Goal: Task Accomplishment & Management: Complete application form

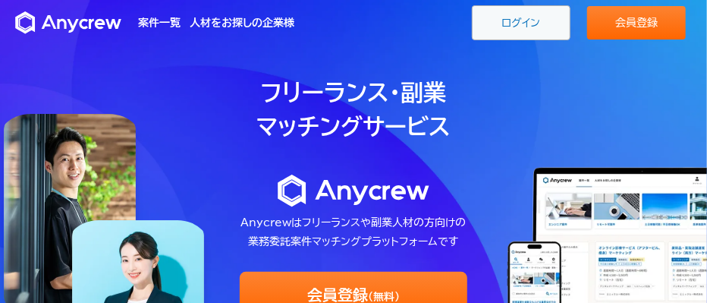
click at [509, 33] on link "ログイン" at bounding box center [521, 22] width 99 height 35
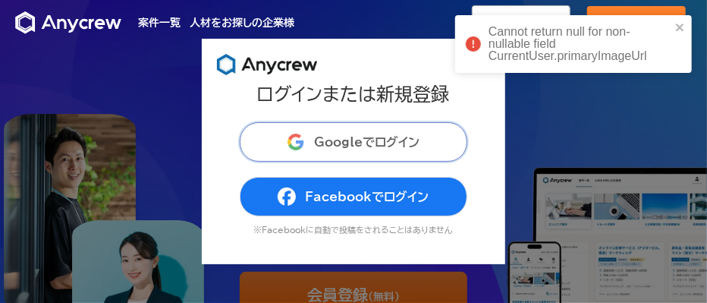
click at [357, 143] on span "Googleでログイン" at bounding box center [366, 142] width 105 height 12
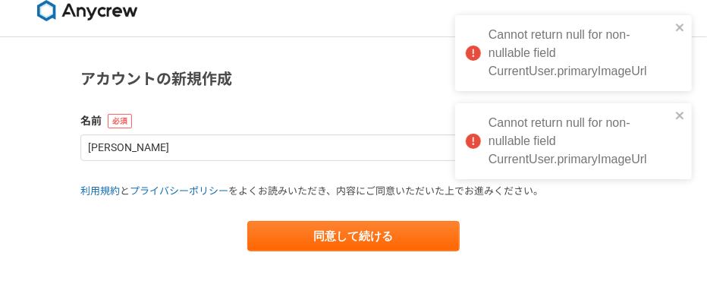
scroll to position [24, 0]
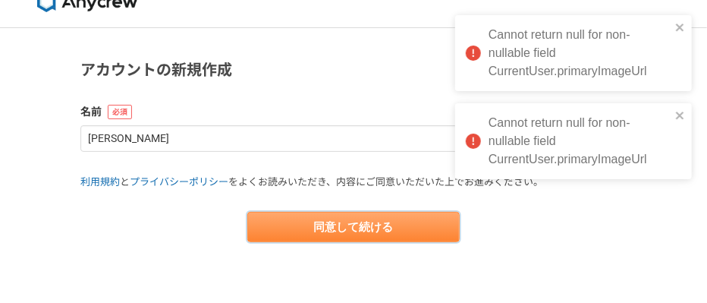
click at [379, 228] on button "同意して続ける" at bounding box center [353, 227] width 212 height 30
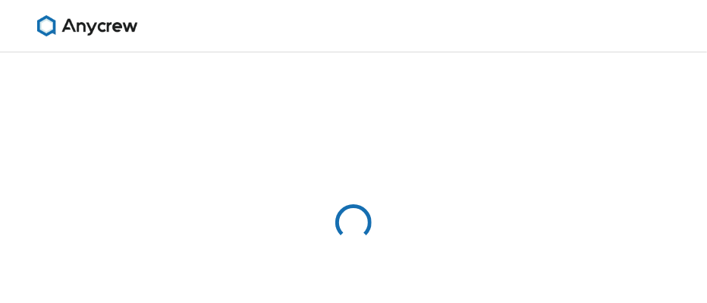
select select "13"
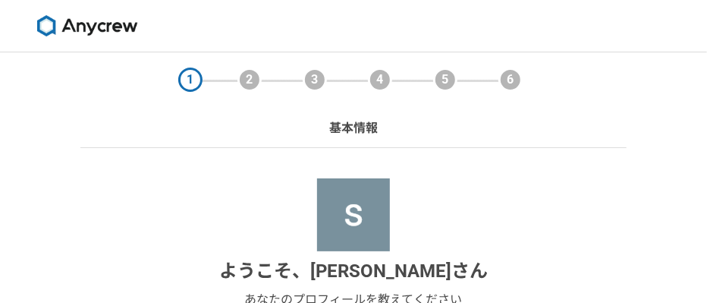
click at [82, 24] on img at bounding box center [87, 25] width 114 height 21
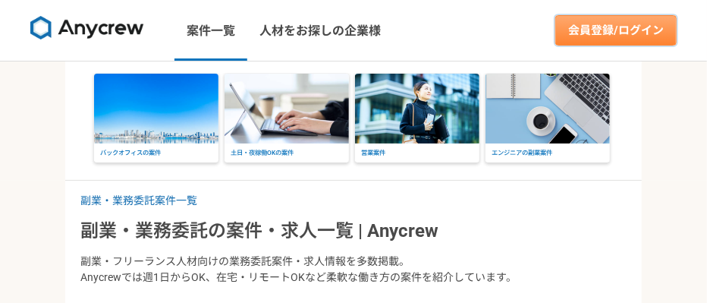
click at [626, 25] on link "会員登録/ログイン" at bounding box center [616, 30] width 121 height 30
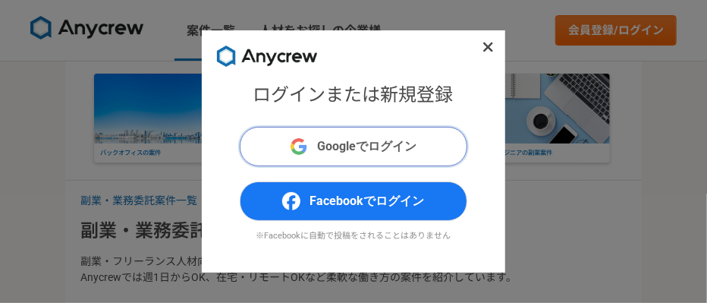
click at [370, 153] on span "Googleでログイン" at bounding box center [366, 146] width 99 height 18
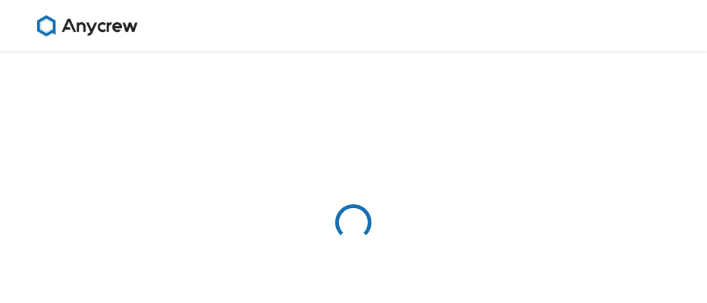
select select "13"
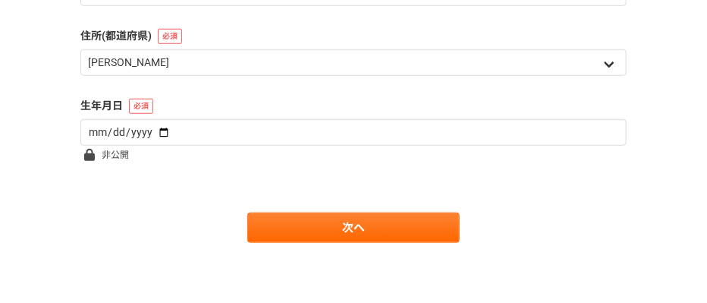
scroll to position [454, 0]
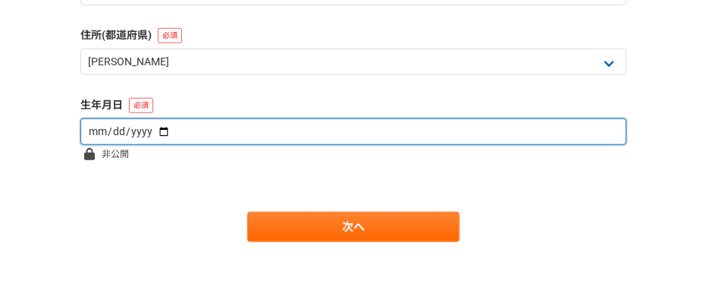
click at [112, 135] on input "date" at bounding box center [353, 131] width 546 height 27
click at [158, 133] on input "date" at bounding box center [353, 131] width 546 height 27
type input "2002-12-08"
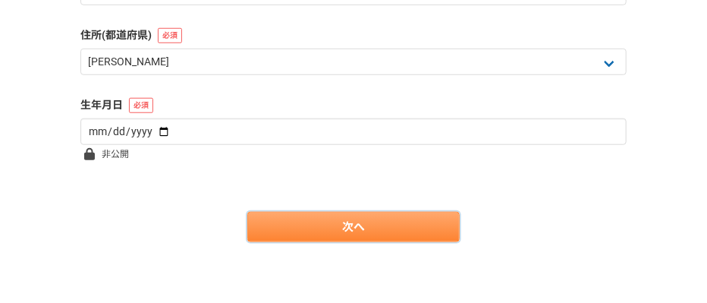
click at [363, 234] on link "次へ" at bounding box center [353, 227] width 212 height 30
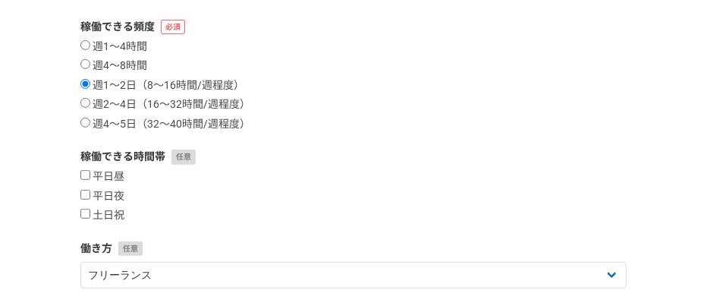
scroll to position [168, 0]
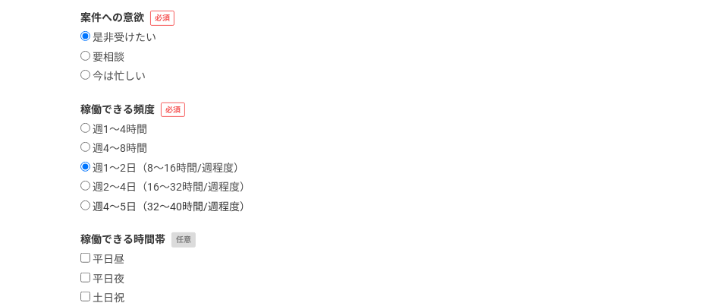
click at [96, 206] on label "週4〜5日（32〜40時間/週程度）" at bounding box center [165, 207] width 170 height 14
click at [90, 206] on input "週4〜5日（32〜40時間/週程度）" at bounding box center [85, 205] width 10 height 10
radio input "true"
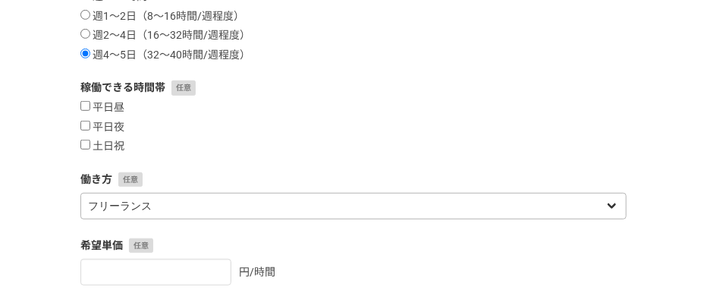
scroll to position [337, 0]
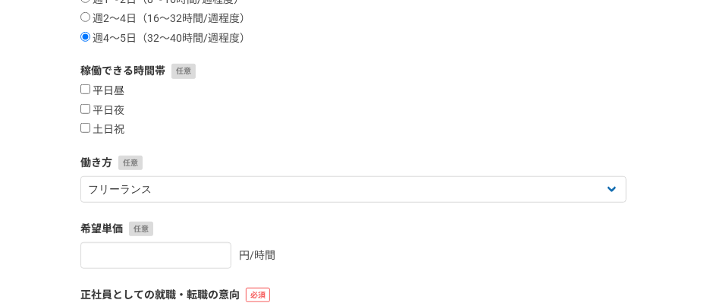
click at [90, 90] on input "平日昼" at bounding box center [85, 89] width 10 height 10
checkbox input "true"
click at [89, 112] on input "平日夜" at bounding box center [85, 109] width 10 height 10
checkbox input "true"
click at [92, 127] on label "土日祝" at bounding box center [102, 130] width 44 height 14
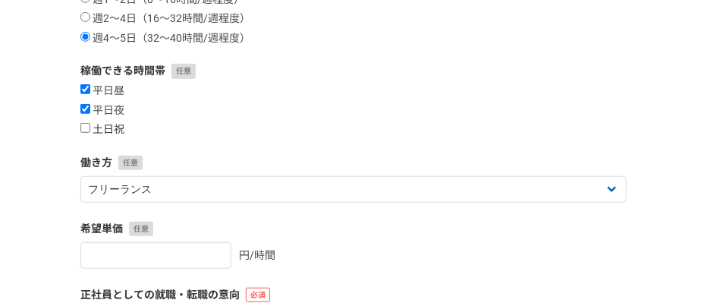
click at [90, 127] on input "土日祝" at bounding box center [85, 128] width 10 height 10
checkbox input "true"
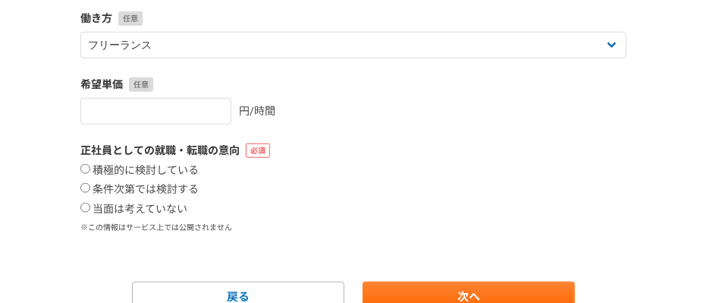
scroll to position [505, 0]
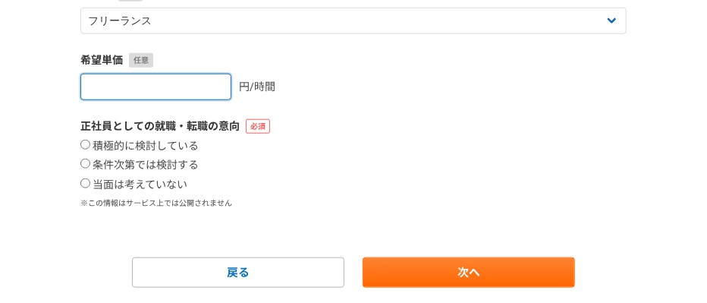
click at [178, 87] on input "number" at bounding box center [155, 87] width 151 height 27
type input "1000"
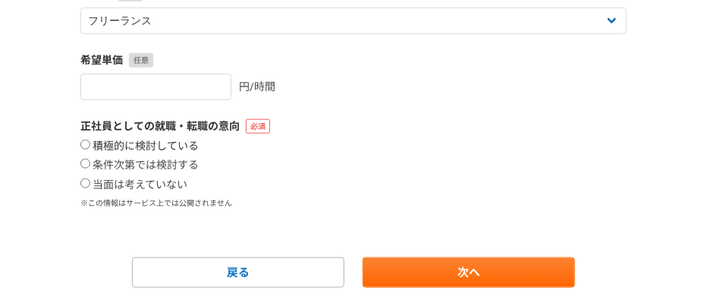
click at [105, 144] on label "積極的に検討している" at bounding box center [139, 147] width 118 height 14
click at [90, 144] on input "積極的に検討している" at bounding box center [85, 145] width 10 height 10
radio input "true"
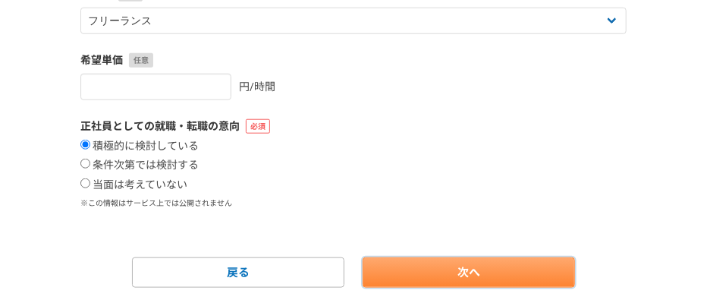
click at [462, 273] on link "次へ" at bounding box center [469, 272] width 212 height 30
select select
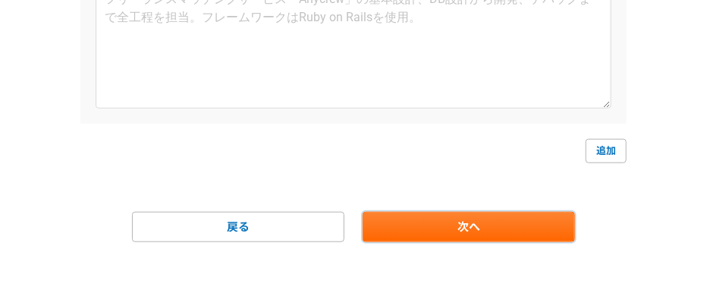
scroll to position [0, 0]
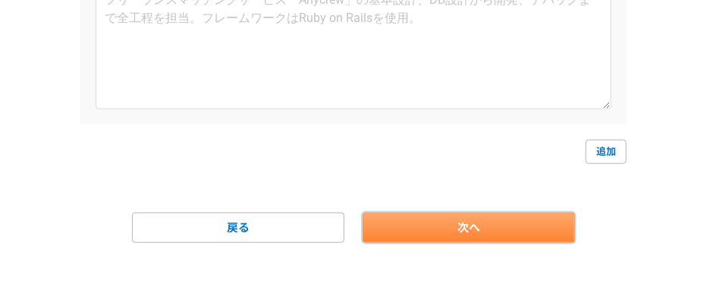
click at [455, 222] on link "次へ" at bounding box center [469, 227] width 212 height 30
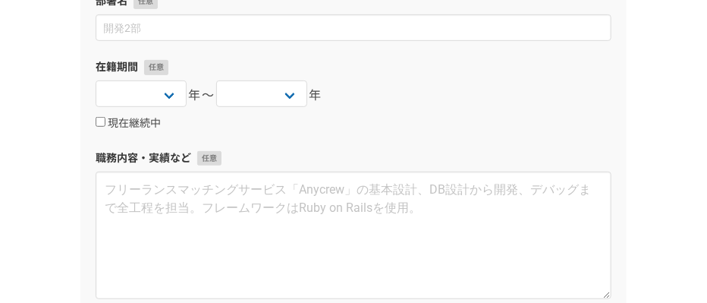
scroll to position [121, 0]
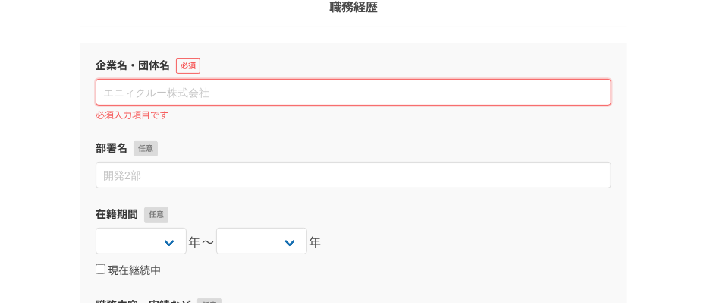
click at [177, 90] on input at bounding box center [354, 92] width 516 height 27
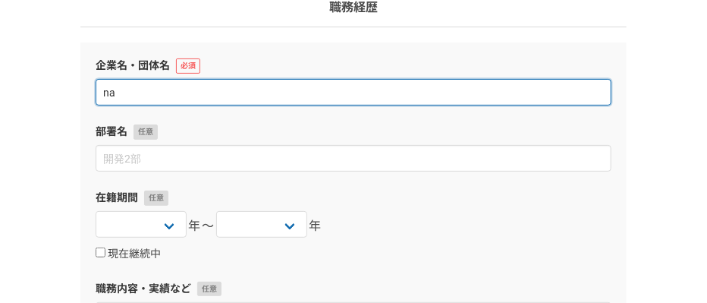
type input "n"
type input "nasi"
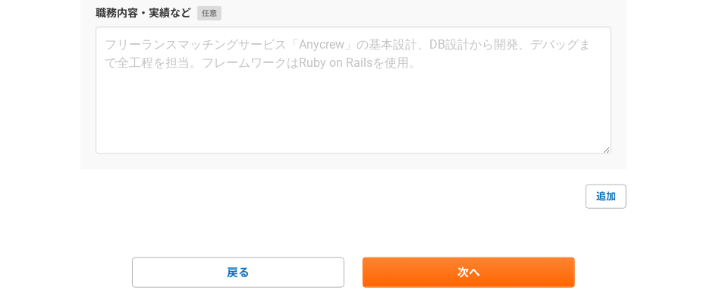
scroll to position [441, 0]
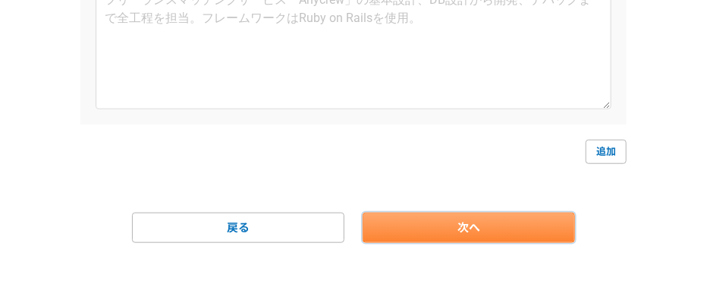
click at [425, 235] on link "次へ" at bounding box center [469, 227] width 212 height 30
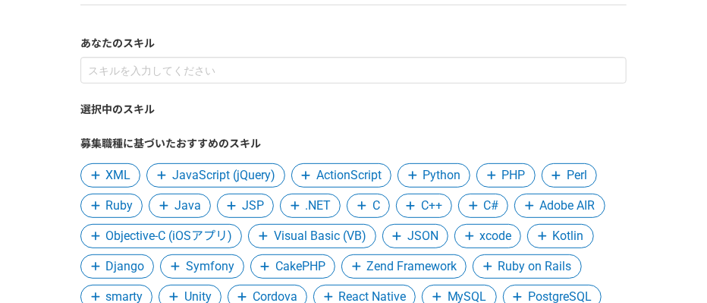
scroll to position [126, 0]
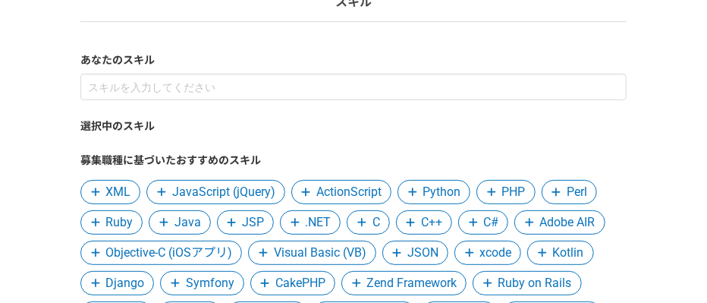
click at [441, 195] on span "Python" at bounding box center [442, 192] width 38 height 18
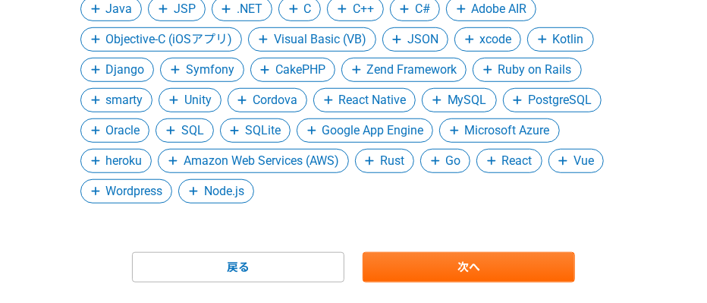
scroll to position [379, 0]
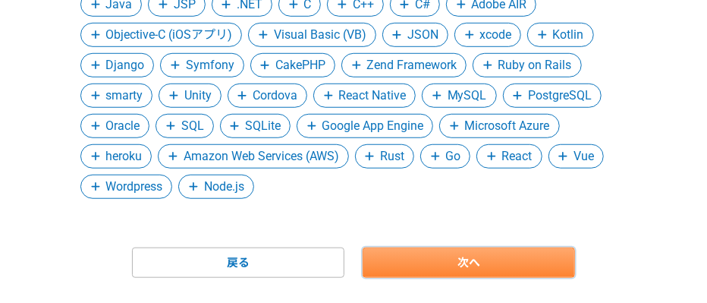
click at [477, 253] on link "次へ" at bounding box center [469, 262] width 212 height 30
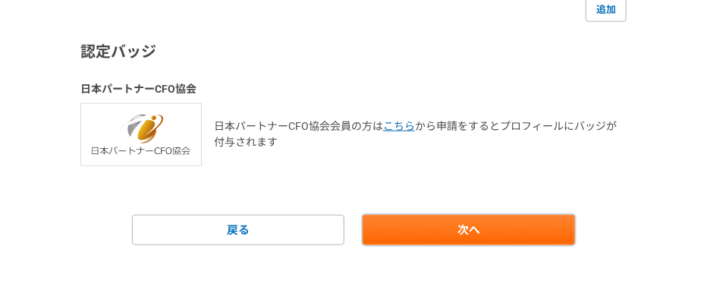
scroll to position [531, 0]
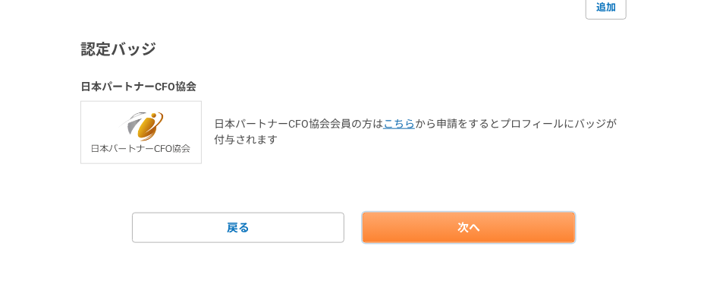
click at [471, 224] on link "次へ" at bounding box center [469, 227] width 212 height 30
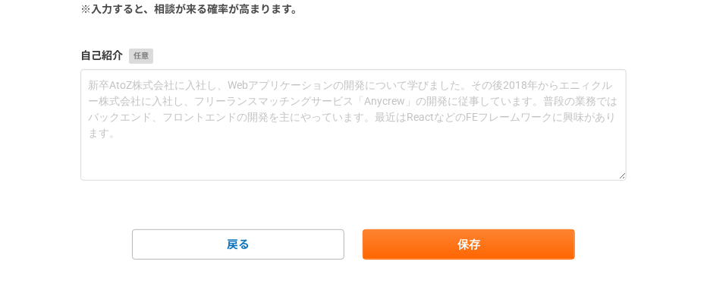
scroll to position [225, 0]
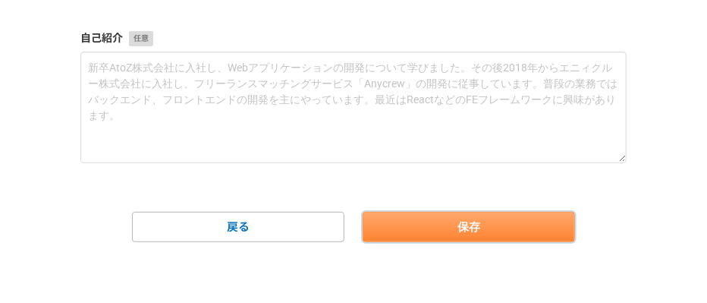
click at [491, 222] on button "保存" at bounding box center [469, 227] width 212 height 30
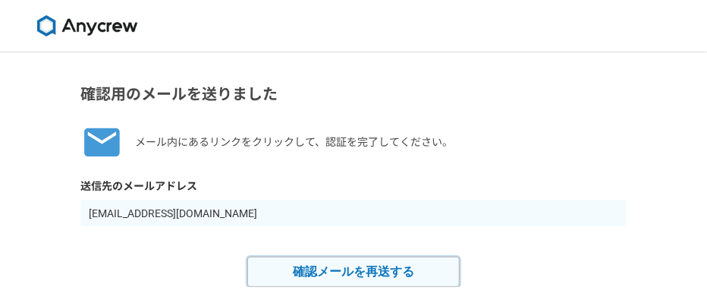
click at [375, 263] on button "確認メールを再送する" at bounding box center [353, 272] width 212 height 30
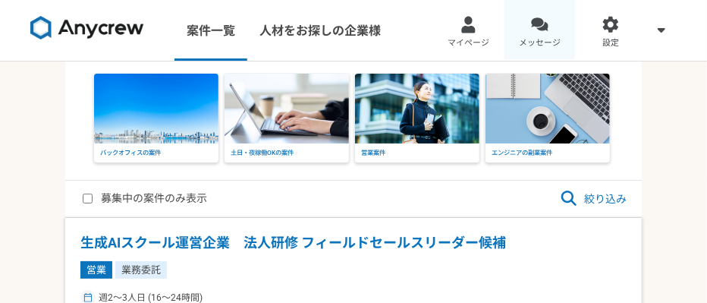
click at [545, 31] on div at bounding box center [539, 24] width 17 height 17
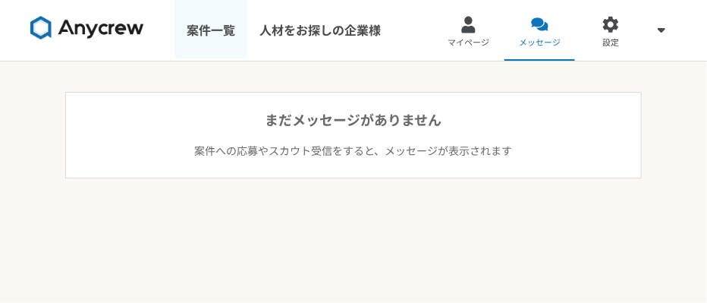
click at [207, 33] on link "案件一覧" at bounding box center [211, 30] width 73 height 61
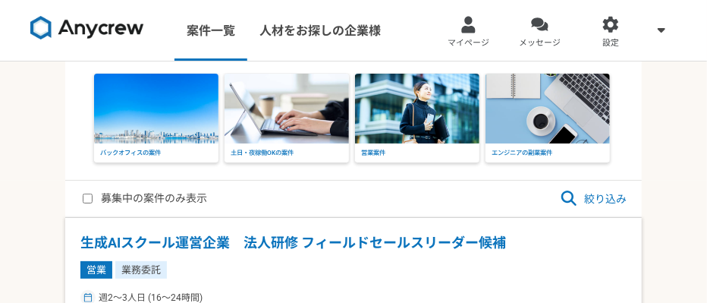
click at [599, 201] on span "絞り込み" at bounding box center [593, 199] width 67 height 18
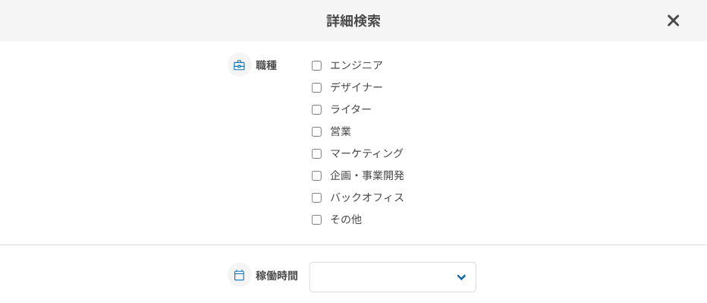
click at [336, 127] on label "営業" at bounding box center [402, 132] width 180 height 16
click at [322, 127] on input "営業" at bounding box center [317, 132] width 10 height 10
checkbox input "true"
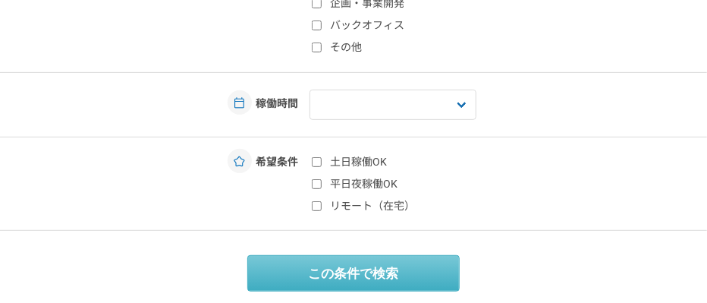
scroll to position [173, 0]
click at [386, 271] on button "この条件で検索" at bounding box center [353, 272] width 212 height 36
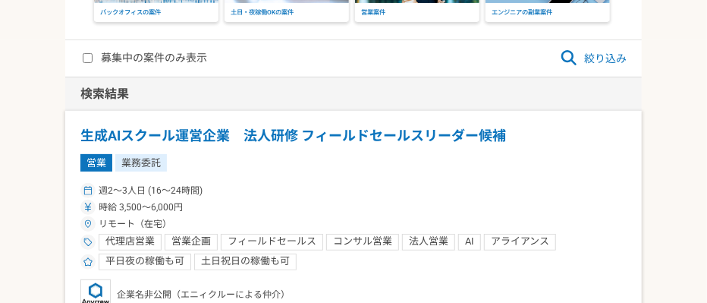
scroll to position [168, 0]
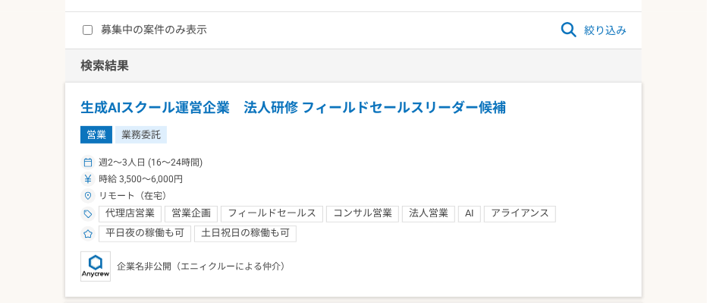
drag, startPoint x: 330, startPoint y: 109, endPoint x: 286, endPoint y: 100, distance: 44.9
click at [286, 100] on h1 "生成AIスクール運営企業　法人研修 フィールドセールスリーダー候補" at bounding box center [353, 108] width 546 height 20
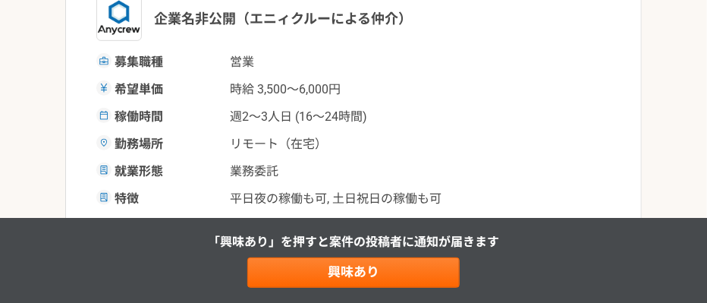
scroll to position [337, 0]
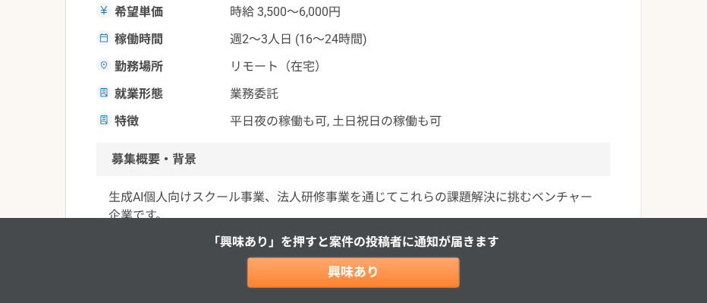
drag, startPoint x: 376, startPoint y: 266, endPoint x: 404, endPoint y: 261, distance: 27.8
click at [376, 267] on link "興味あり" at bounding box center [353, 272] width 212 height 30
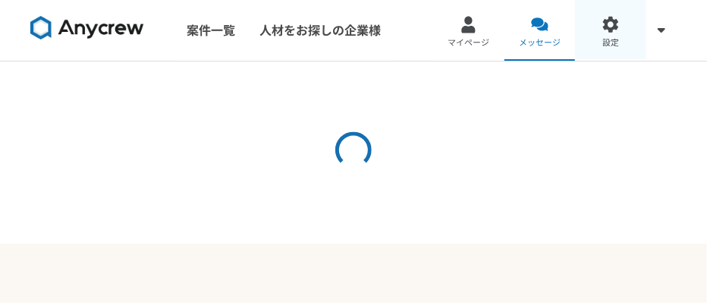
click at [615, 24] on div at bounding box center [611, 24] width 17 height 17
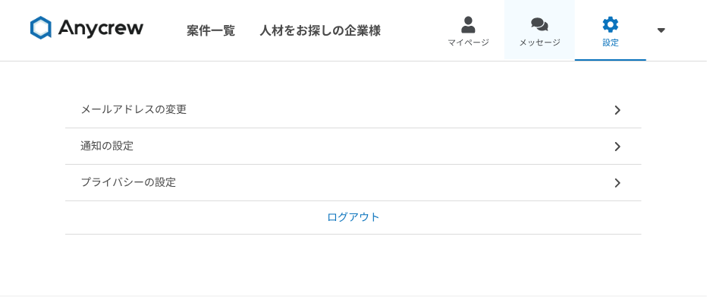
click at [544, 24] on div at bounding box center [539, 24] width 17 height 17
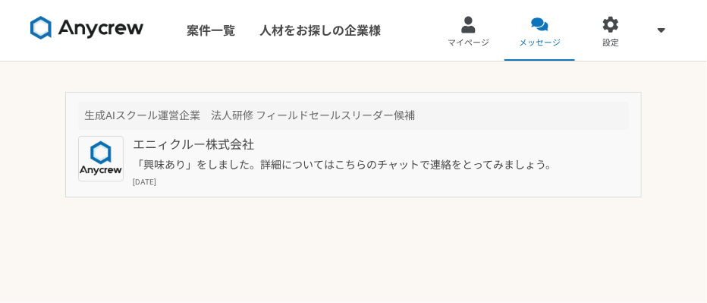
click at [401, 165] on p "「興味あり」をしました。詳細についてはこちらのチャットで連絡をとってみましょう。" at bounding box center [356, 165] width 447 height 16
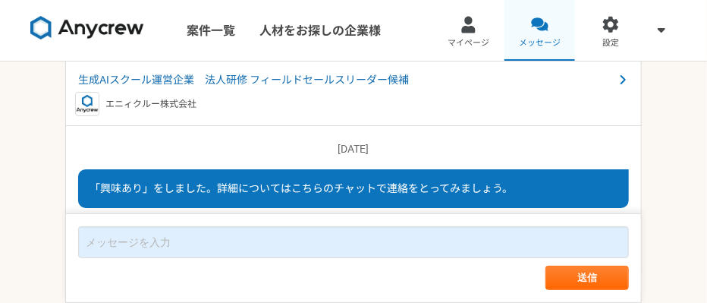
click at [540, 26] on div at bounding box center [539, 24] width 17 height 17
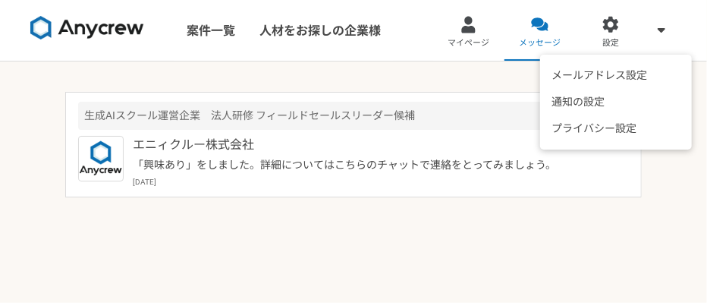
click at [662, 33] on icon at bounding box center [662, 30] width 8 height 12
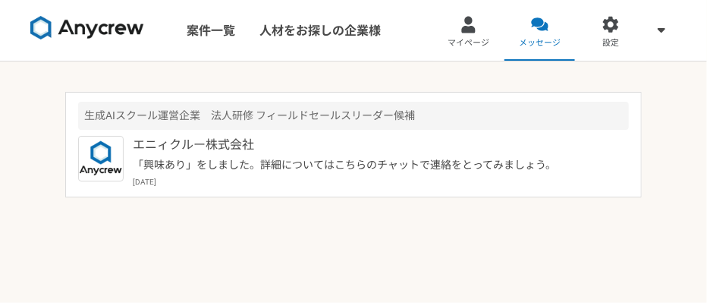
click at [480, 29] on link "マイページ" at bounding box center [468, 30] width 71 height 61
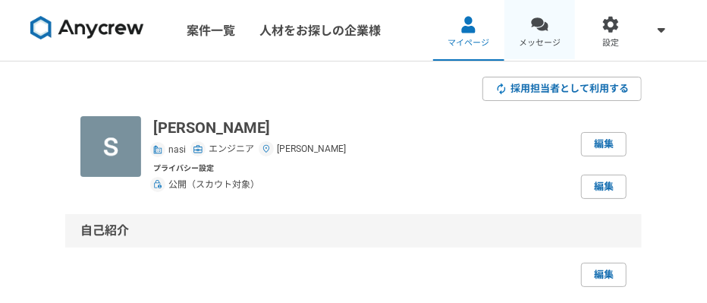
click at [530, 41] on span "メッセージ" at bounding box center [540, 43] width 42 height 12
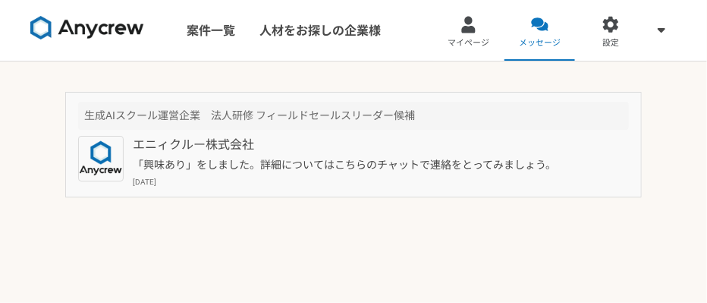
click at [352, 155] on div "エニィクルー株式会社 「興味あり」をしました。詳細についてはこちらのチャットで連絡をとってみましょう。 [DATE]" at bounding box center [381, 162] width 496 height 52
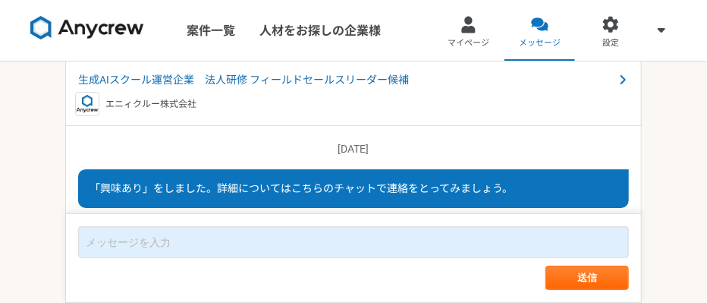
scroll to position [46, 0]
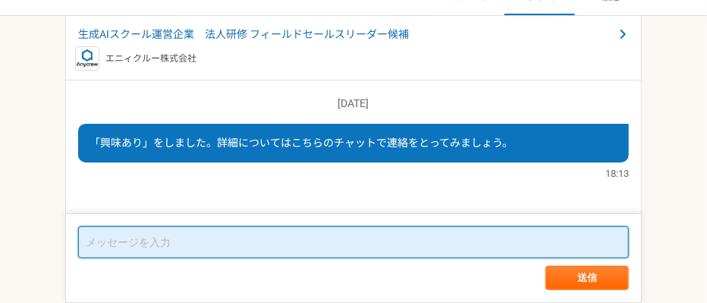
click at [281, 244] on textarea at bounding box center [353, 242] width 551 height 32
paste textarea "loremi。dolorsita。 consecteturadipisCIngelitseddoeiusmo。 temporincididunt： 2，9u4…"
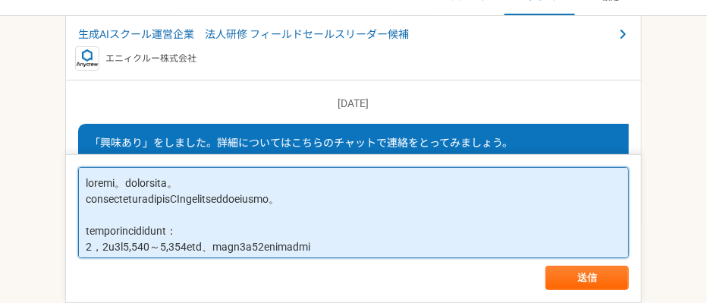
scroll to position [267, 0]
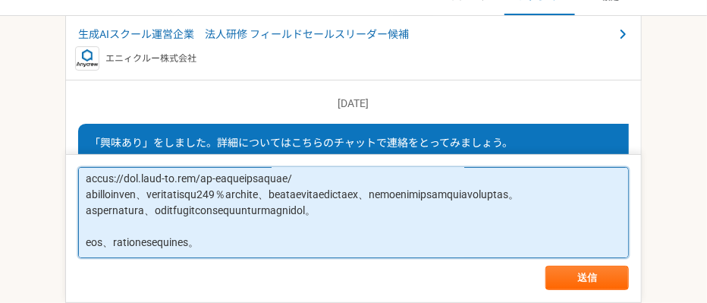
type textarea "loremi。dolorsita。 consecteturadipisCIngelitseddoeiusmo。 temporincididunt： 2，9u4…"
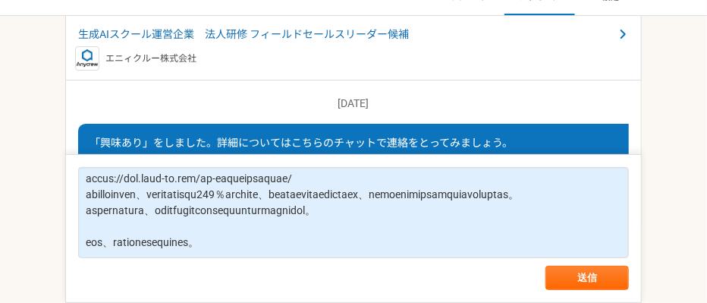
click at [543, 275] on form "送信" at bounding box center [353, 228] width 577 height 149
click at [556, 282] on button "送信" at bounding box center [587, 278] width 83 height 24
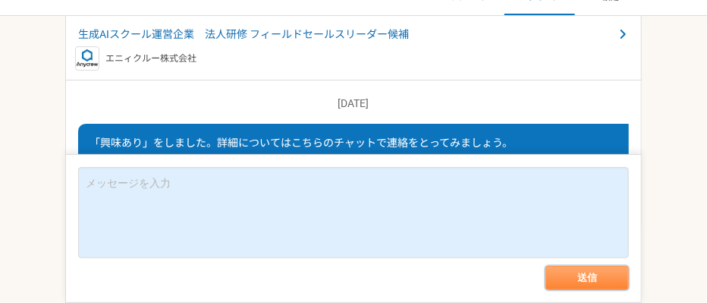
scroll to position [0, 0]
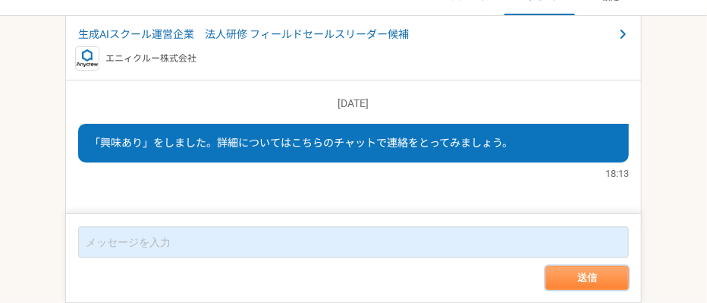
click at [581, 280] on button "送信" at bounding box center [587, 278] width 83 height 24
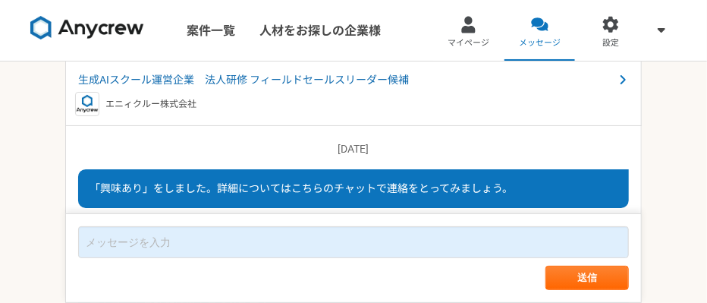
click at [172, 27] on div "案件一覧 人材をお探しの企業様" at bounding box center [202, 30] width 405 height 61
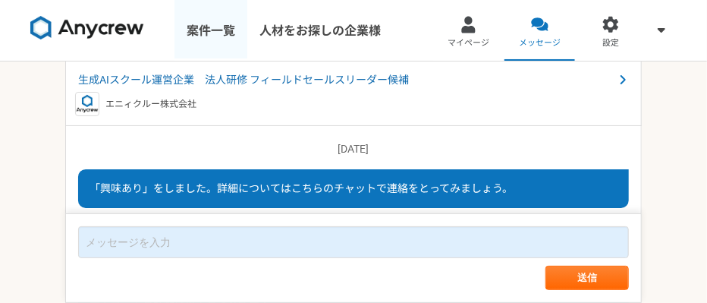
click at [203, 28] on link "案件一覧" at bounding box center [211, 30] width 73 height 61
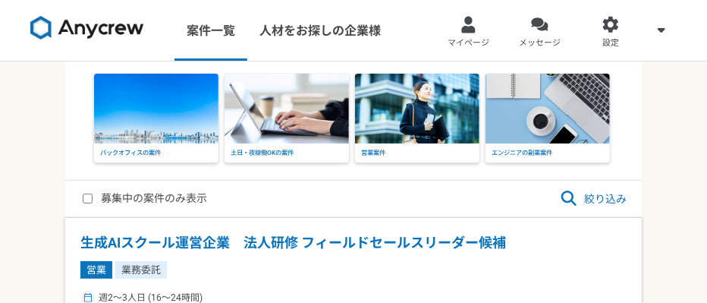
click at [586, 199] on span "絞り込み" at bounding box center [593, 199] width 67 height 18
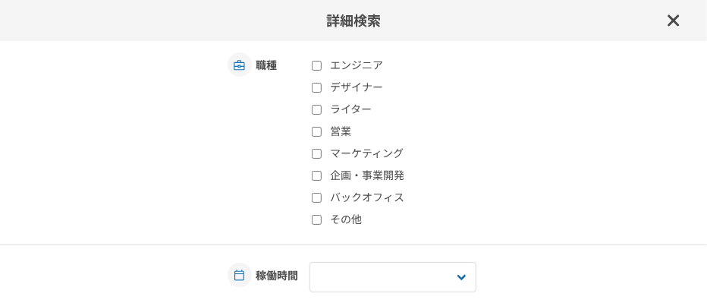
click at [350, 126] on label "営業" at bounding box center [402, 132] width 180 height 16
click at [322, 127] on input "営業" at bounding box center [317, 132] width 10 height 10
checkbox input "true"
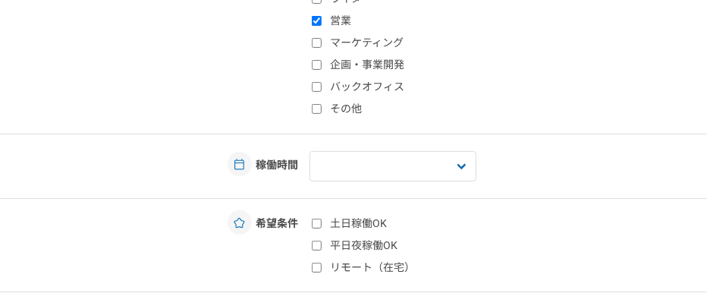
scroll to position [173, 0]
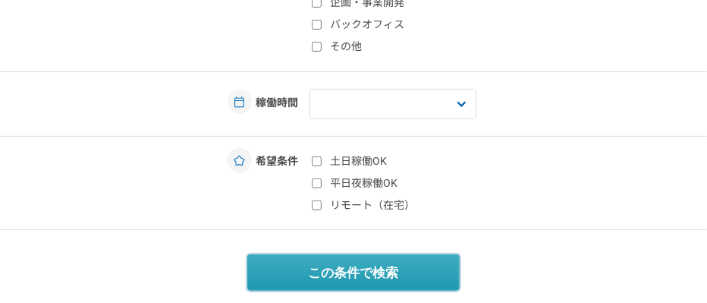
click at [357, 272] on button "この条件で検索" at bounding box center [353, 272] width 212 height 36
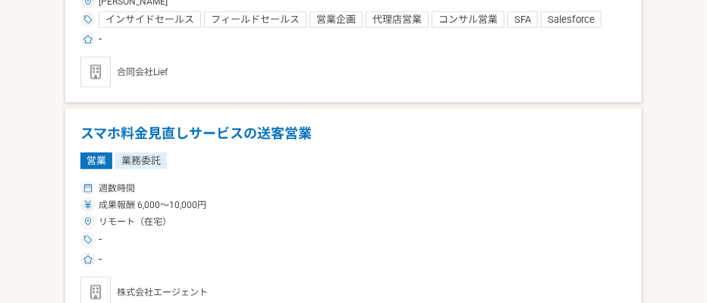
scroll to position [674, 0]
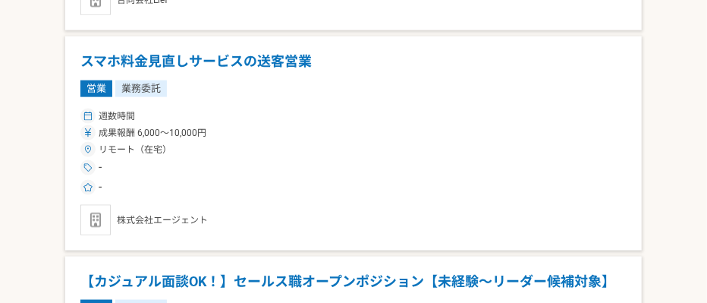
click at [178, 52] on h1 "スマホ料金見直しサービスの送客営業" at bounding box center [353, 62] width 546 height 20
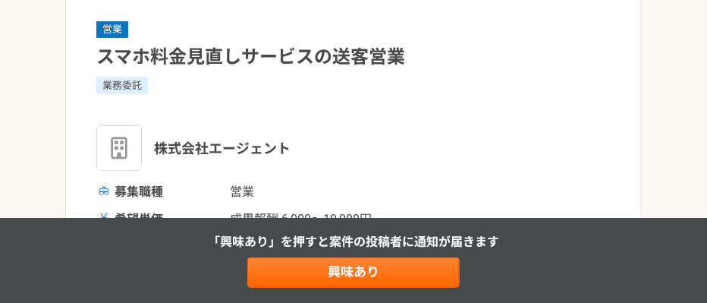
scroll to position [674, 0]
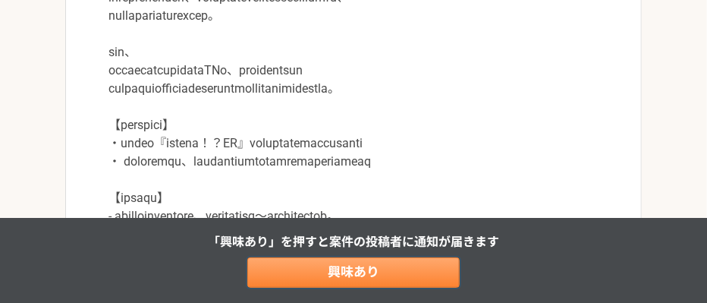
click at [340, 269] on link "興味あり" at bounding box center [353, 272] width 212 height 30
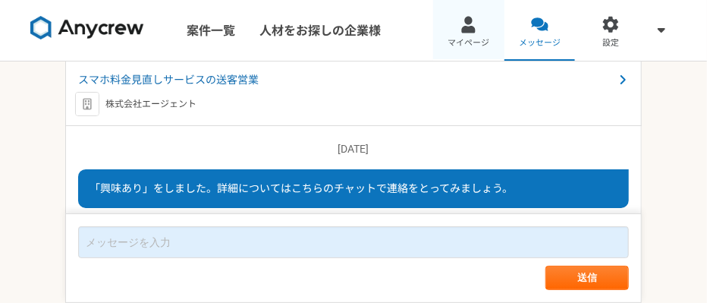
click at [482, 30] on link "マイページ" at bounding box center [468, 30] width 71 height 61
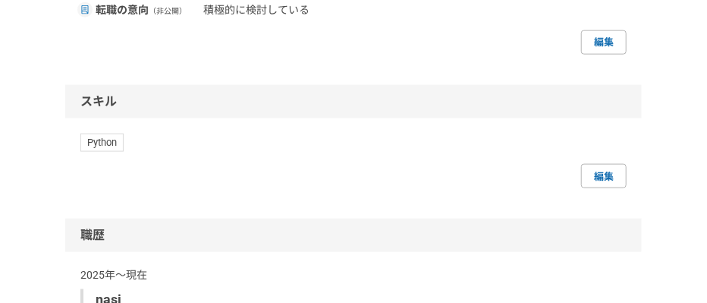
scroll to position [678, 0]
